Goal: Find specific page/section: Find specific page/section

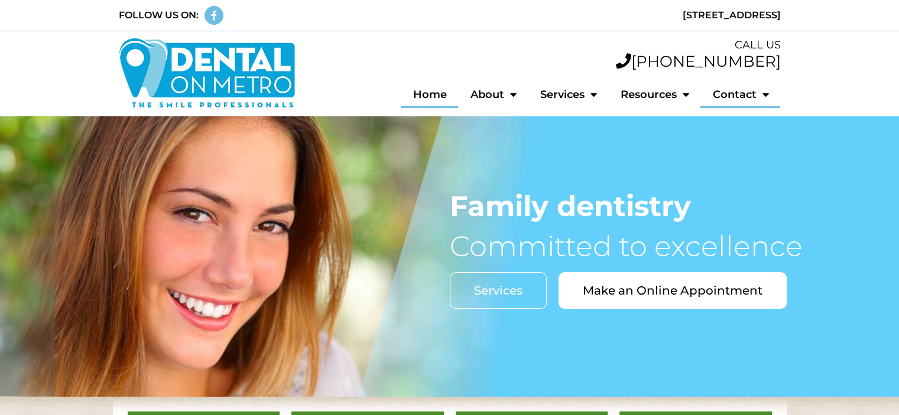
click at [739, 92] on link "Contact" at bounding box center [740, 94] width 80 height 27
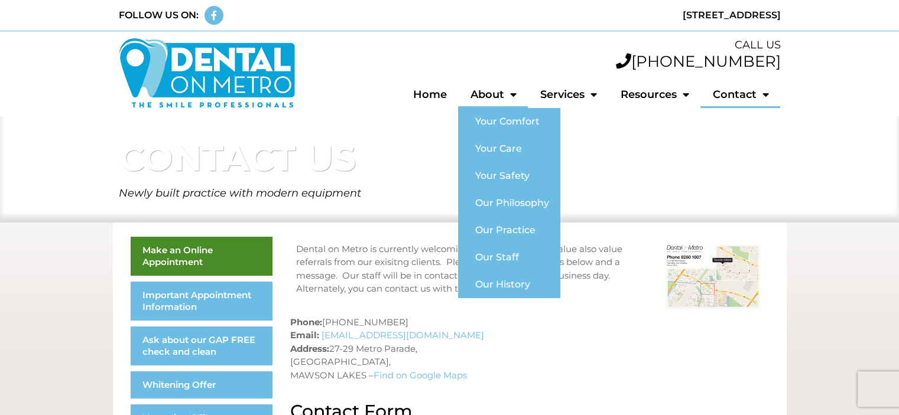
click at [492, 93] on link "About" at bounding box center [493, 94] width 70 height 27
click at [502, 254] on link "Our Staff" at bounding box center [509, 257] width 102 height 27
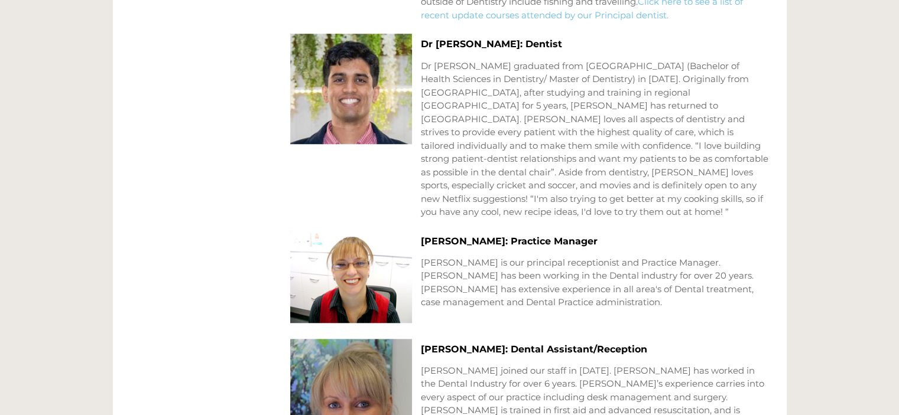
scroll to position [1157, 0]
